Goal: Find specific page/section: Find specific page/section

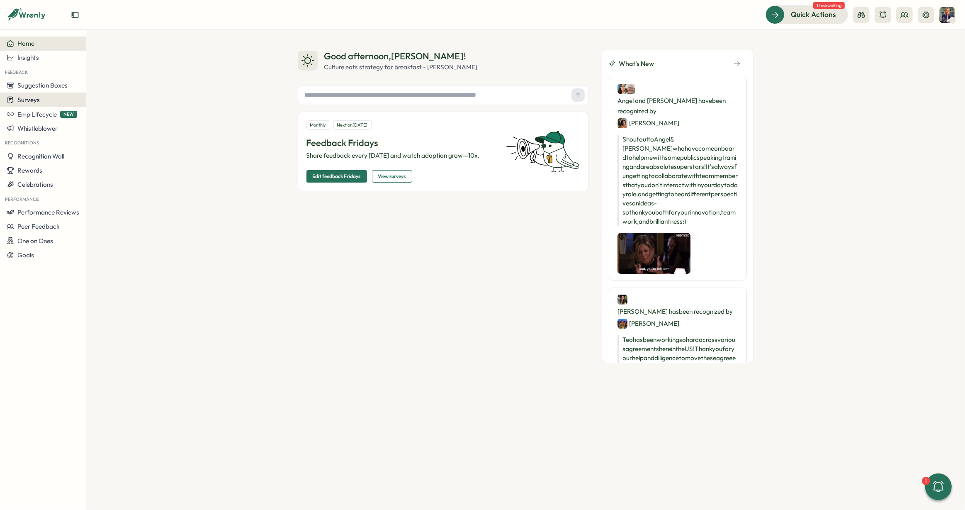
click at [37, 102] on span "Surveys" at bounding box center [28, 100] width 22 height 8
click at [99, 88] on div "Insights" at bounding box center [119, 84] width 62 height 9
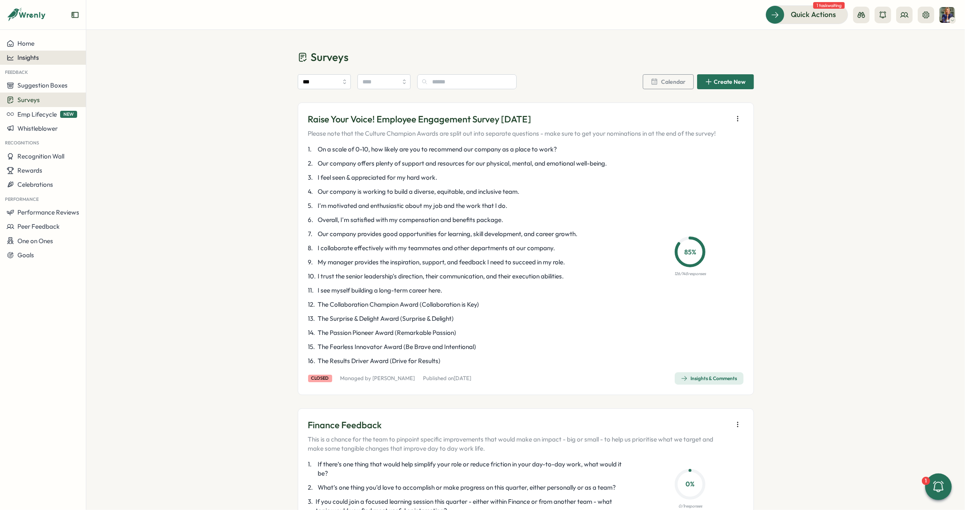
click at [37, 58] on span "Insights" at bounding box center [28, 58] width 22 height 8
click at [39, 59] on div "Insights" at bounding box center [43, 57] width 73 height 7
click at [109, 37] on div "Culture score" at bounding box center [117, 33] width 59 height 9
